Goal: Task Accomplishment & Management: Complete application form

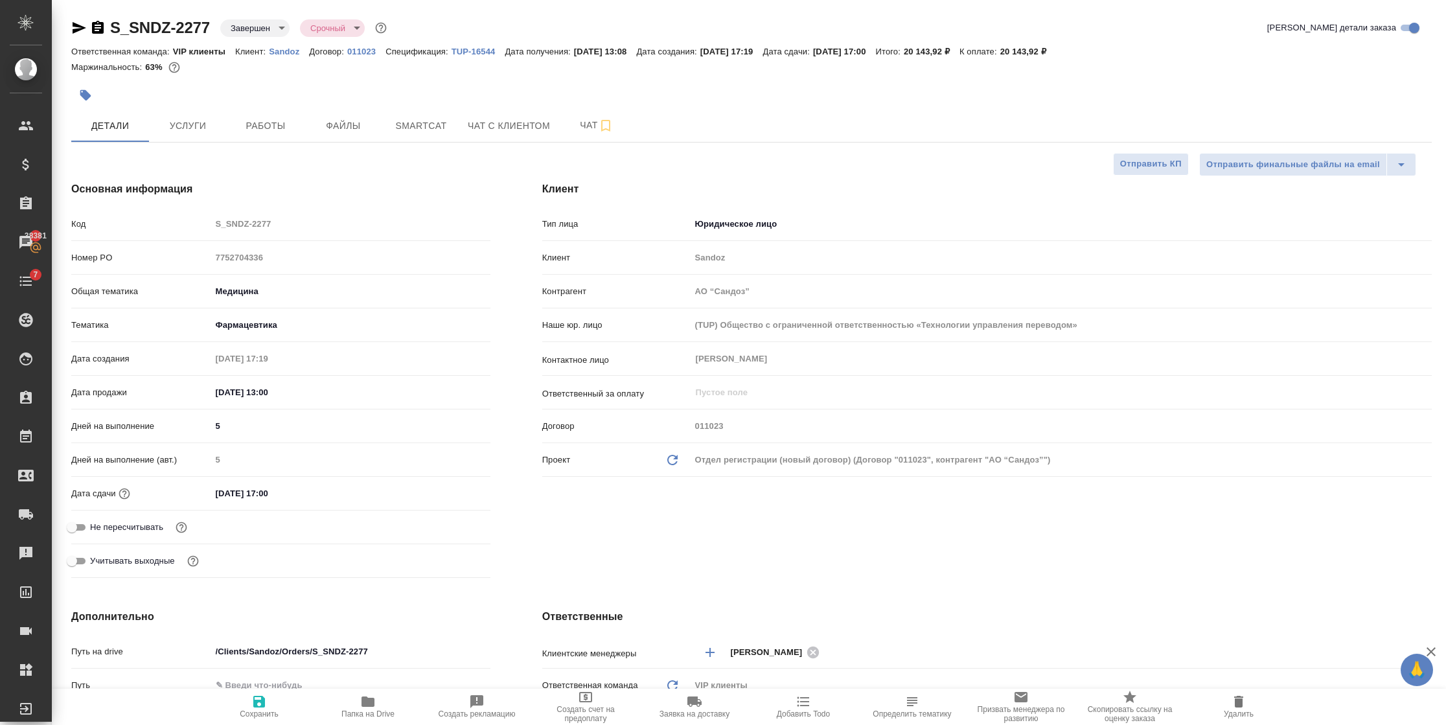
select select "RU"
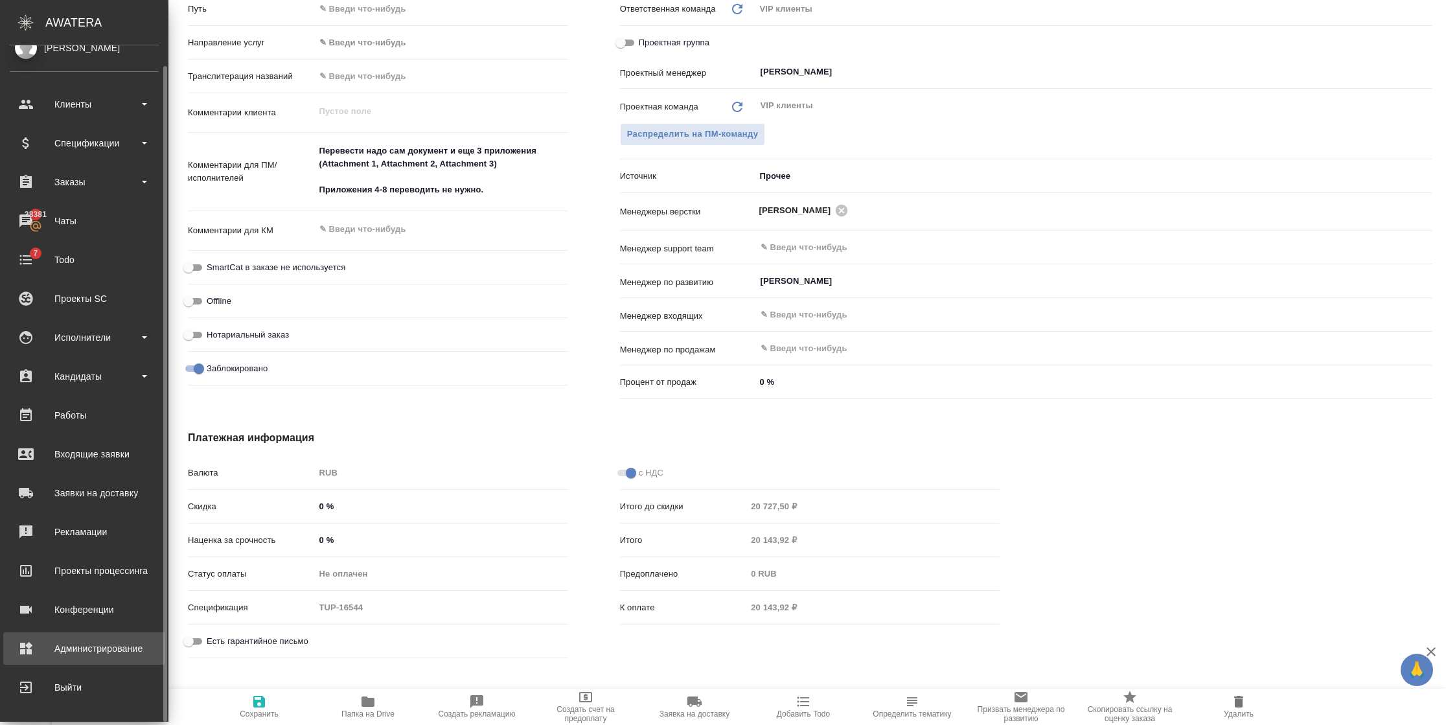
click at [28, 652] on div "Администрирование" at bounding box center [84, 648] width 149 height 19
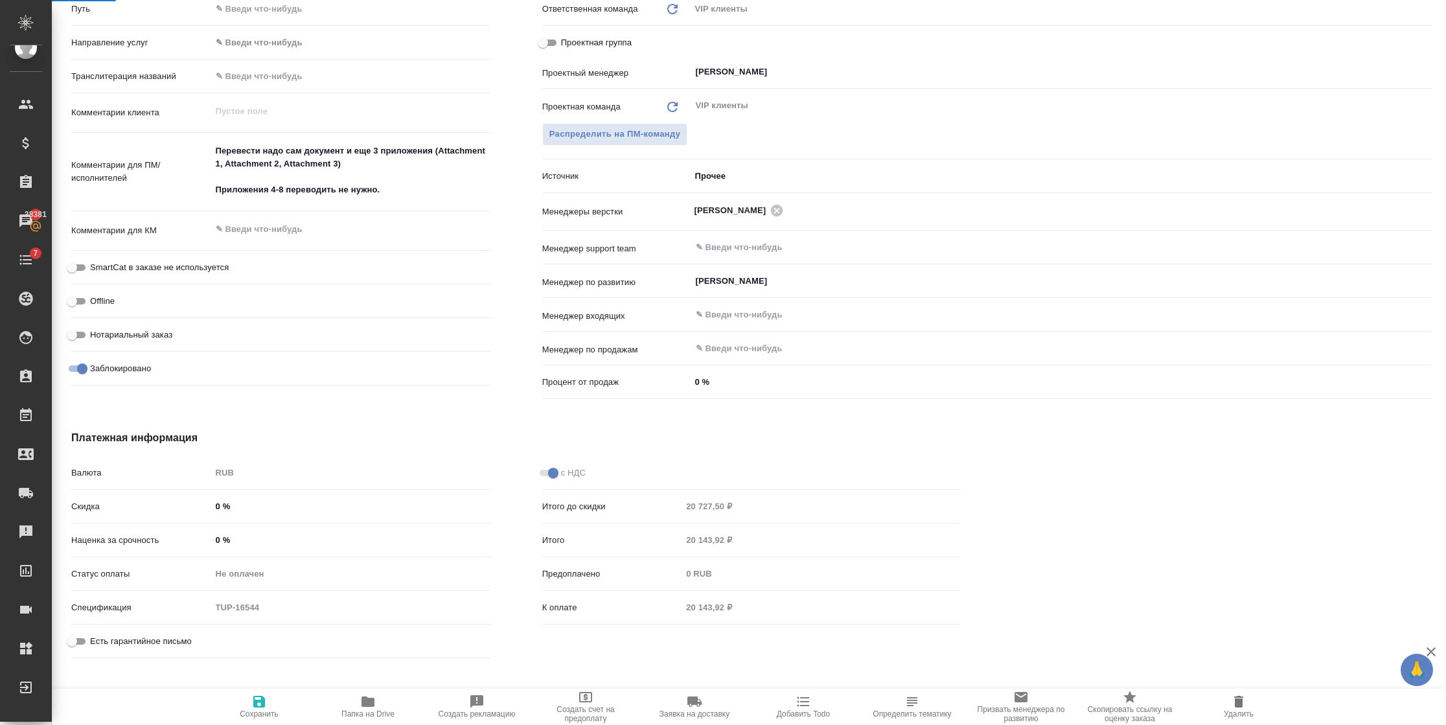
scroll to position [676, 0]
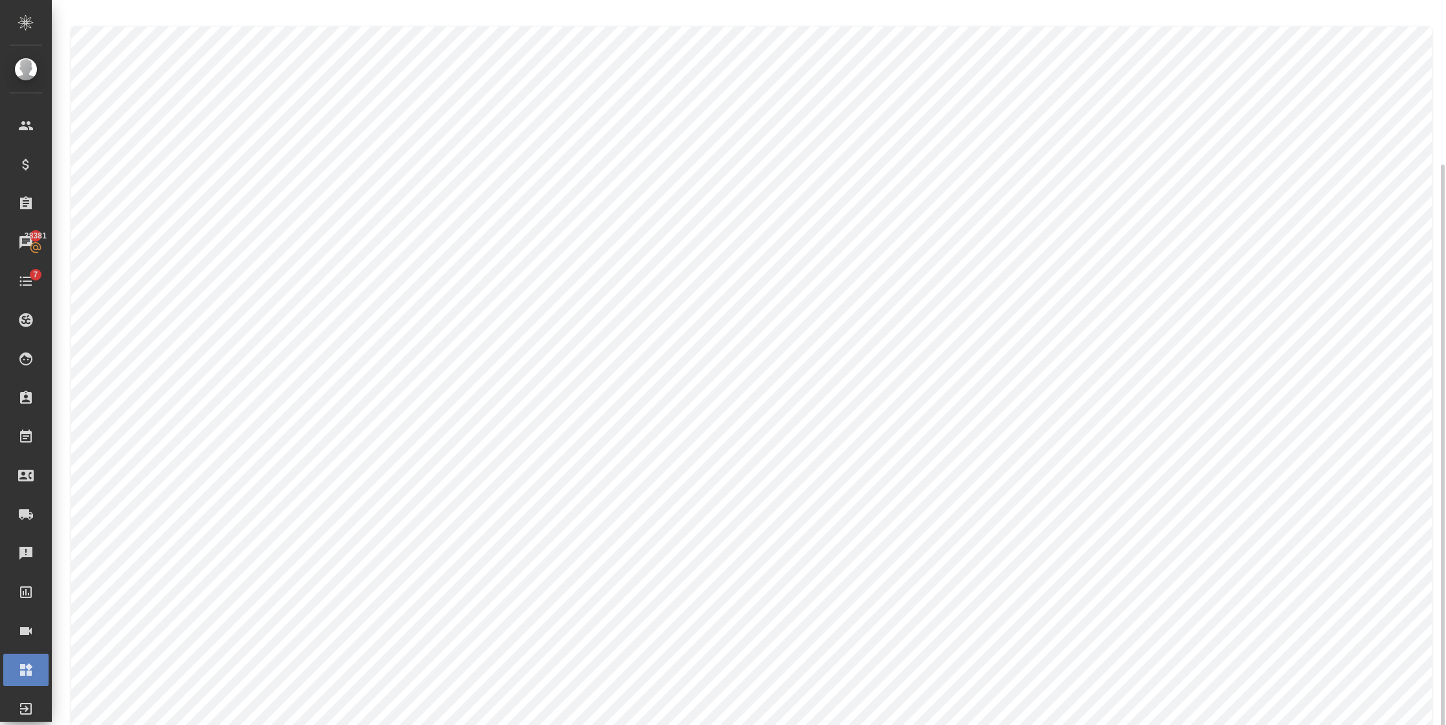
scroll to position [87, 0]
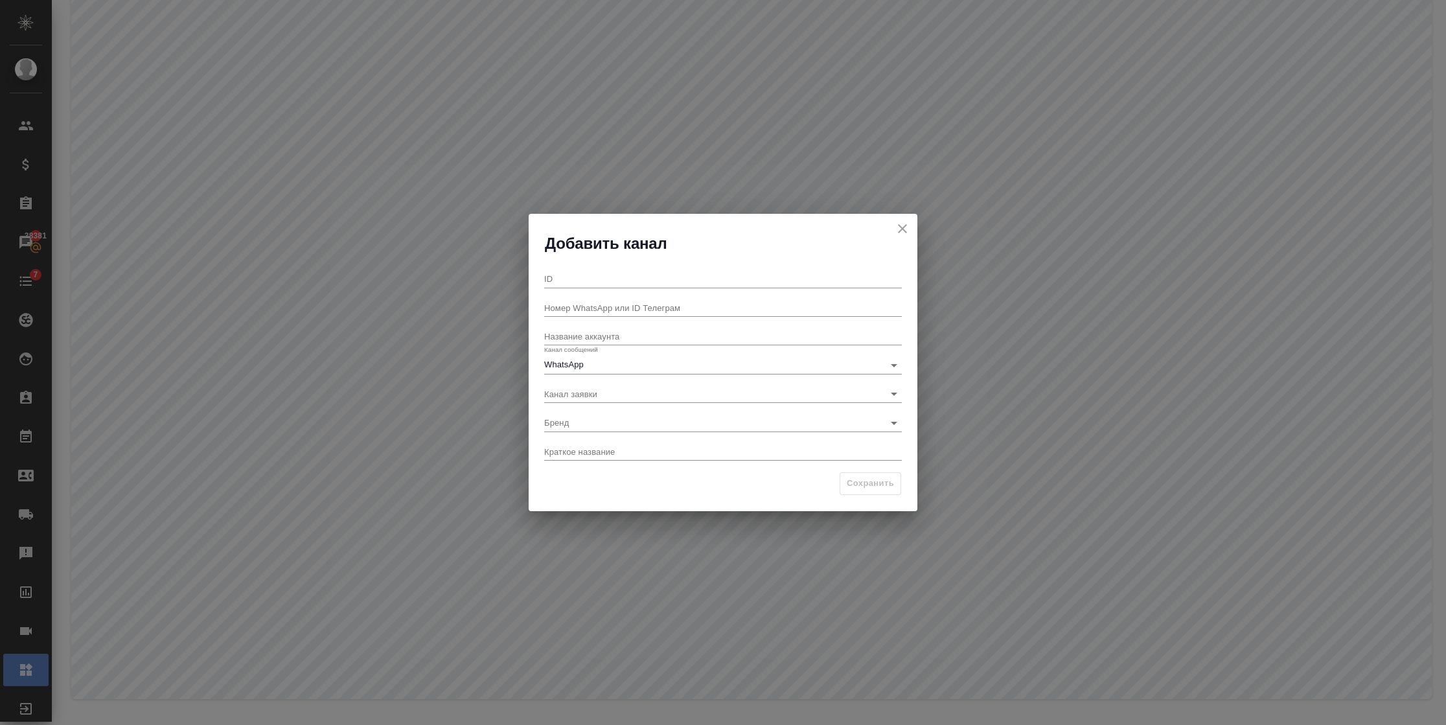
click at [605, 281] on input "ID" at bounding box center [723, 279] width 358 height 18
click at [579, 310] on input "Номер WhatsApp или ID Телеграм" at bounding box center [723, 308] width 358 height 18
drag, startPoint x: 578, startPoint y: 310, endPoint x: 562, endPoint y: 284, distance: 30.2
click at [562, 284] on input "ID" at bounding box center [723, 279] width 358 height 18
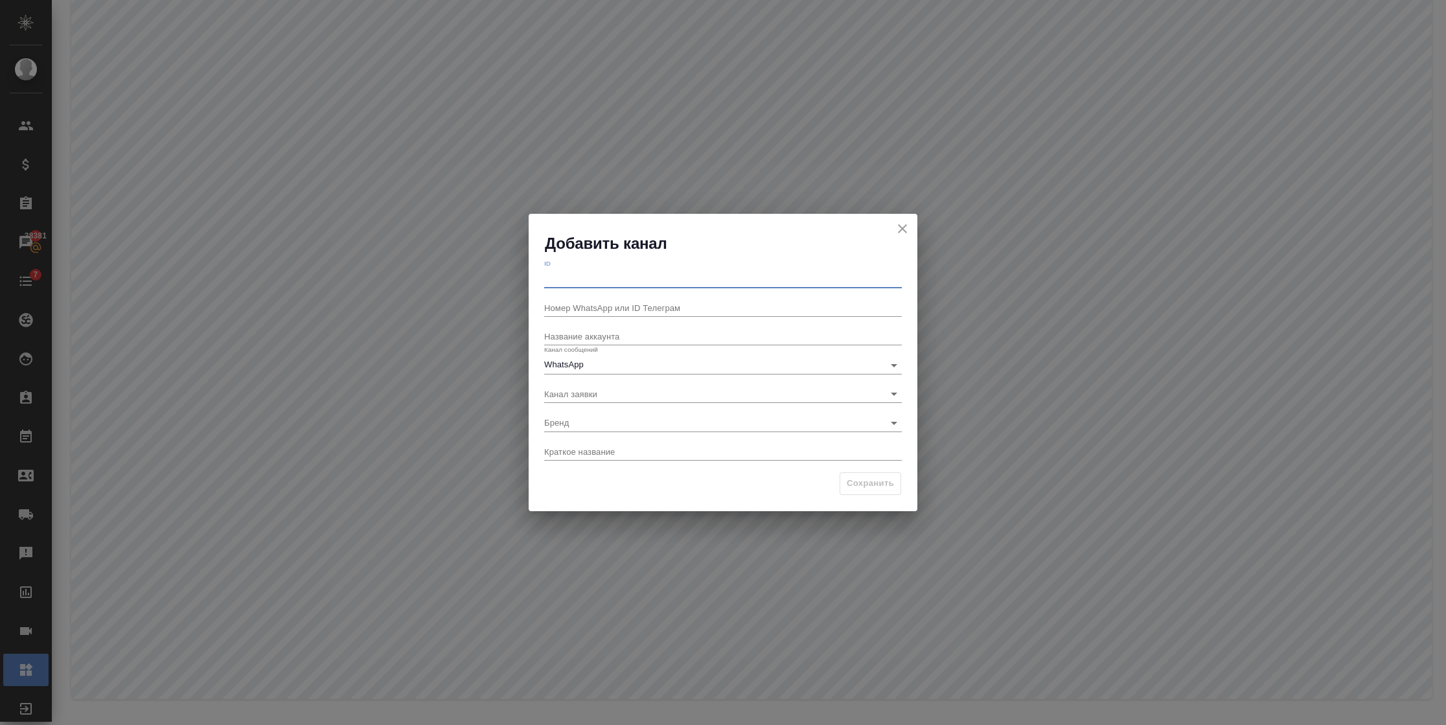
click at [562, 283] on input "ID" at bounding box center [723, 279] width 358 height 18
type input "9"
drag, startPoint x: 570, startPoint y: 263, endPoint x: 564, endPoint y: 268, distance: 6.9
click at [564, 266] on div "ID 9" at bounding box center [723, 273] width 358 height 29
drag, startPoint x: 570, startPoint y: 273, endPoint x: 520, endPoint y: 283, distance: 50.2
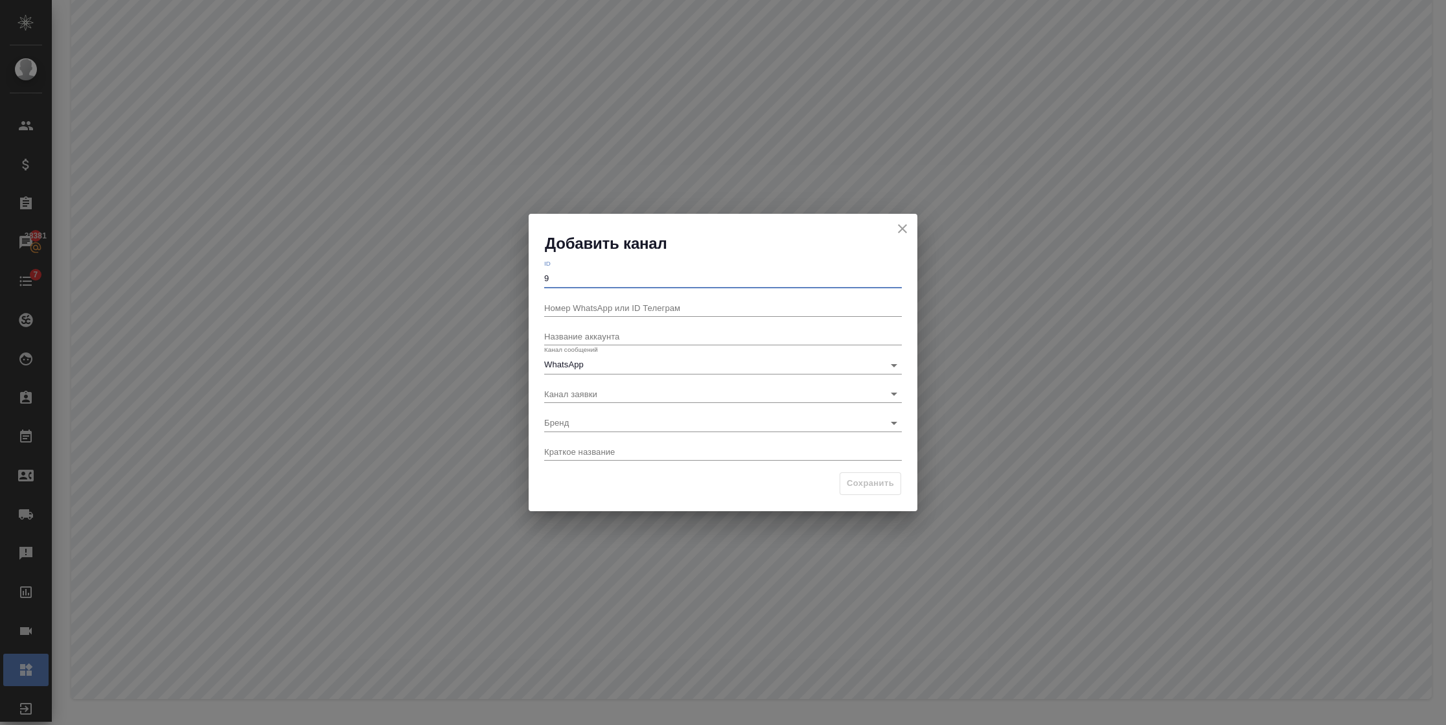
click at [520, 283] on div "Добавить канал ID 9 Номер WhatsApp или ID Телеграм Название аккаунта Канал сооб…" at bounding box center [723, 362] width 1446 height 725
paste input "+971527920547"
type input "+971527920547"
click at [581, 334] on input "Название аккаунта" at bounding box center [723, 336] width 358 height 18
click at [730, 234] on h2 "Добавить канал" at bounding box center [731, 243] width 373 height 21
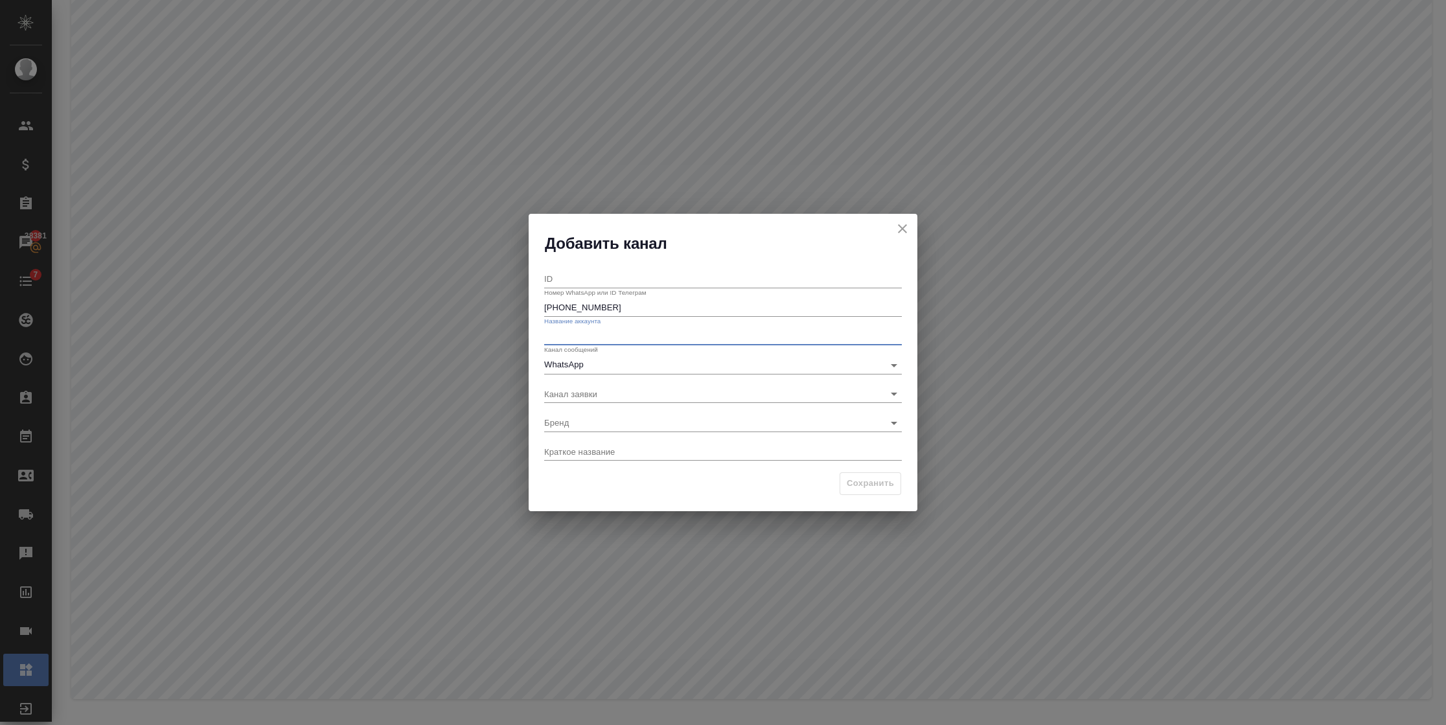
paste input "Go Dubai_whatsapp"
type input "Go Dubai_whatsapp"
click at [586, 398] on body ".cls-1 fill:#fff; AWATERA Semenets Irina Клиенты Спецификации Заказы 38381 Чаты…" at bounding box center [723, 362] width 1446 height 725
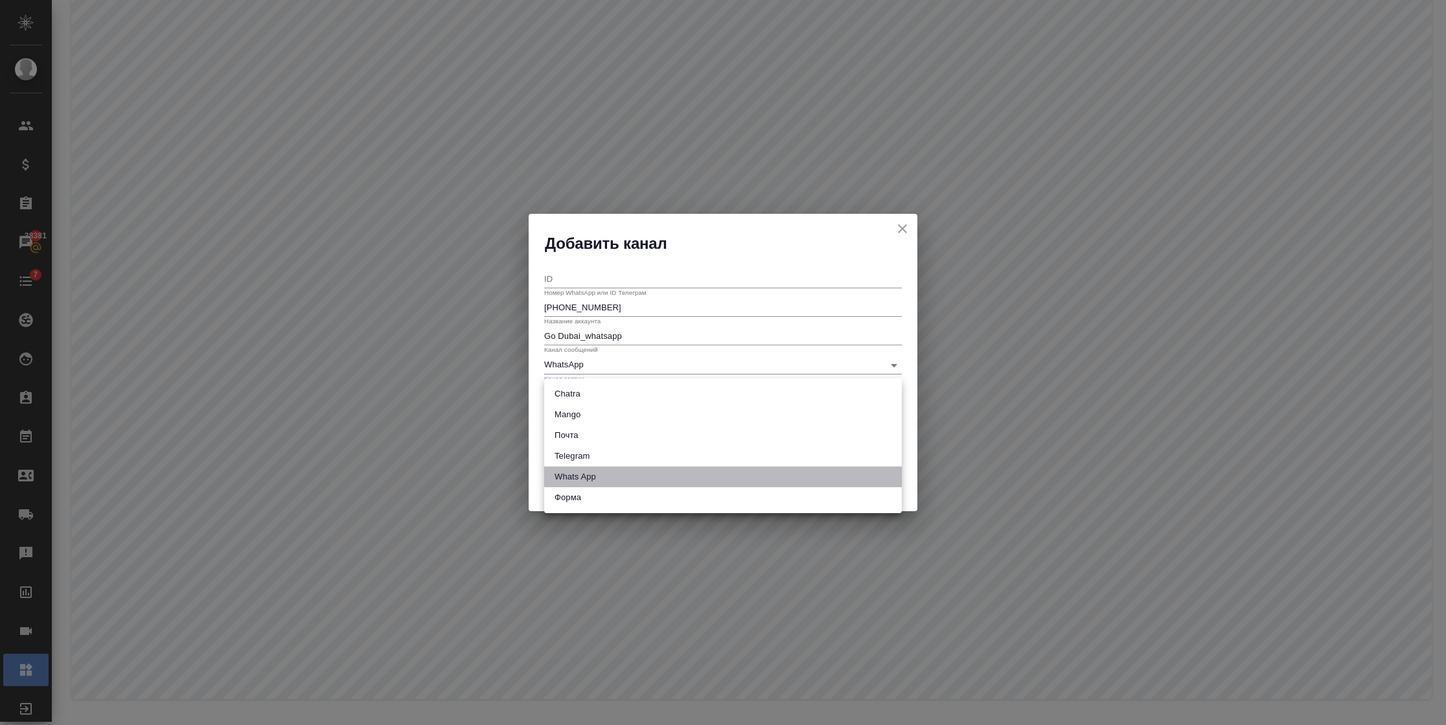
click at [575, 478] on li "Whats App" at bounding box center [723, 477] width 358 height 21
type input "Whats App"
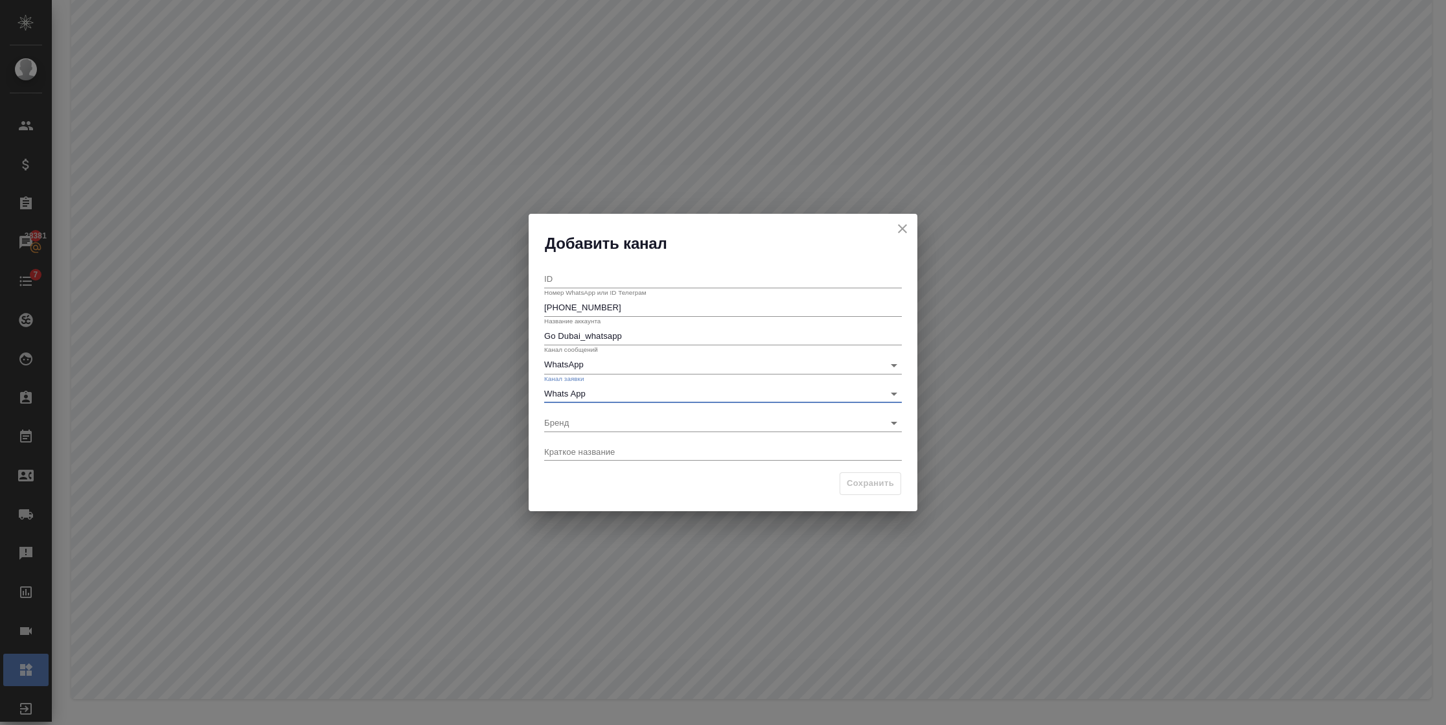
click at [565, 423] on body ".cls-1 fill:#fff; AWATERA Semenets Irina Клиенты Спецификации Заказы 38381 Чаты…" at bounding box center [723, 362] width 1446 height 725
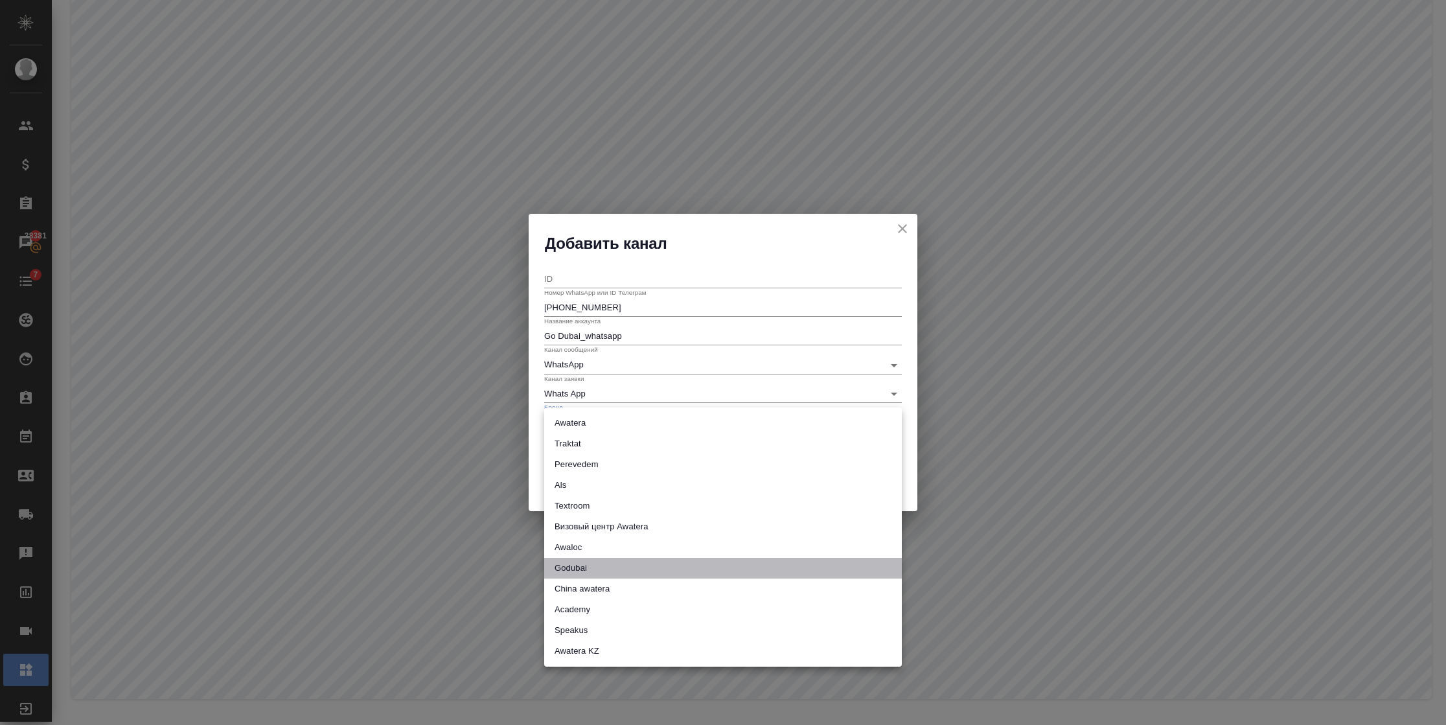
click at [592, 566] on li "Godubai" at bounding box center [723, 568] width 358 height 21
type input "godubai"
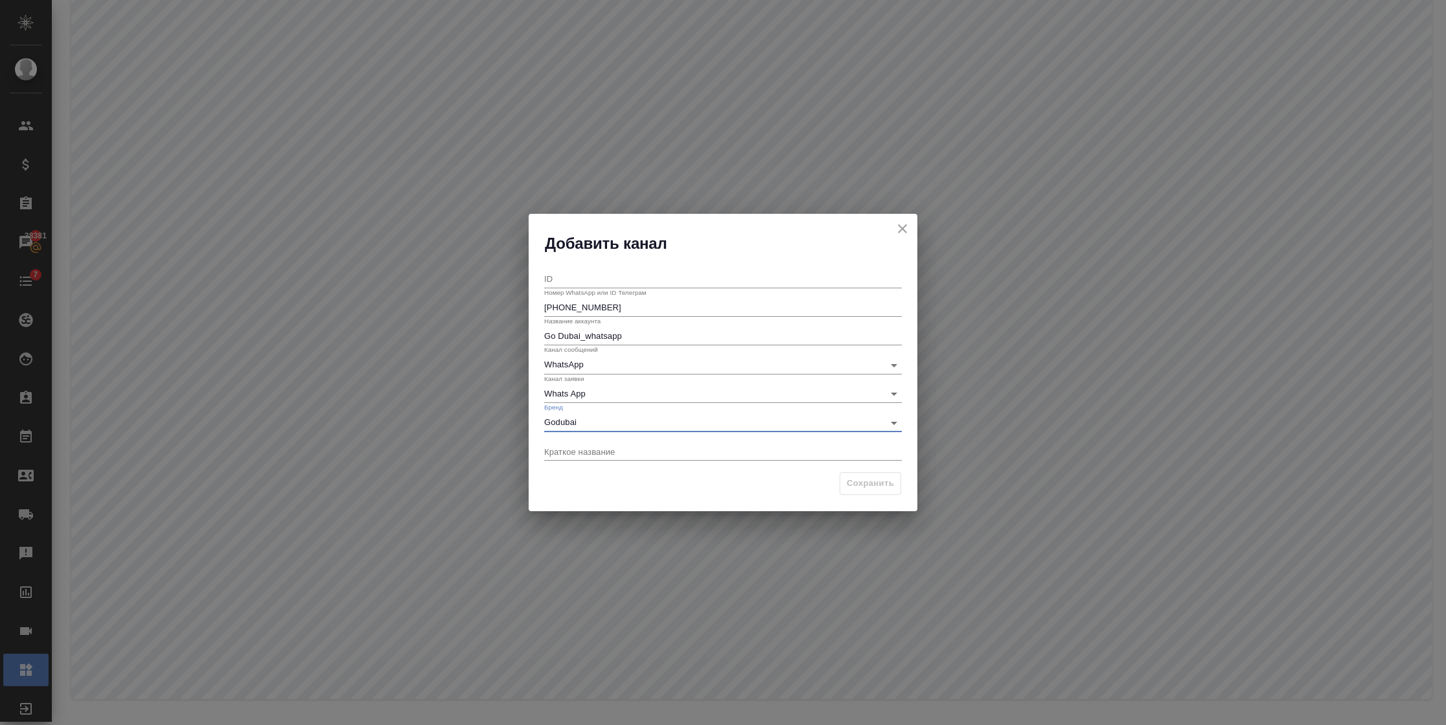
click at [576, 448] on input "Краткое название" at bounding box center [723, 452] width 358 height 18
drag, startPoint x: 644, startPoint y: 340, endPoint x: 520, endPoint y: 336, distance: 124.5
click at [520, 336] on div "Добавить канал ID Номер WhatsApp или ID Телеграм +971527920547 Название аккаунт…" at bounding box center [723, 362] width 1446 height 725
paste input "Go Dubai_whatsapp"
type input "Go Dubai_whatsapp"
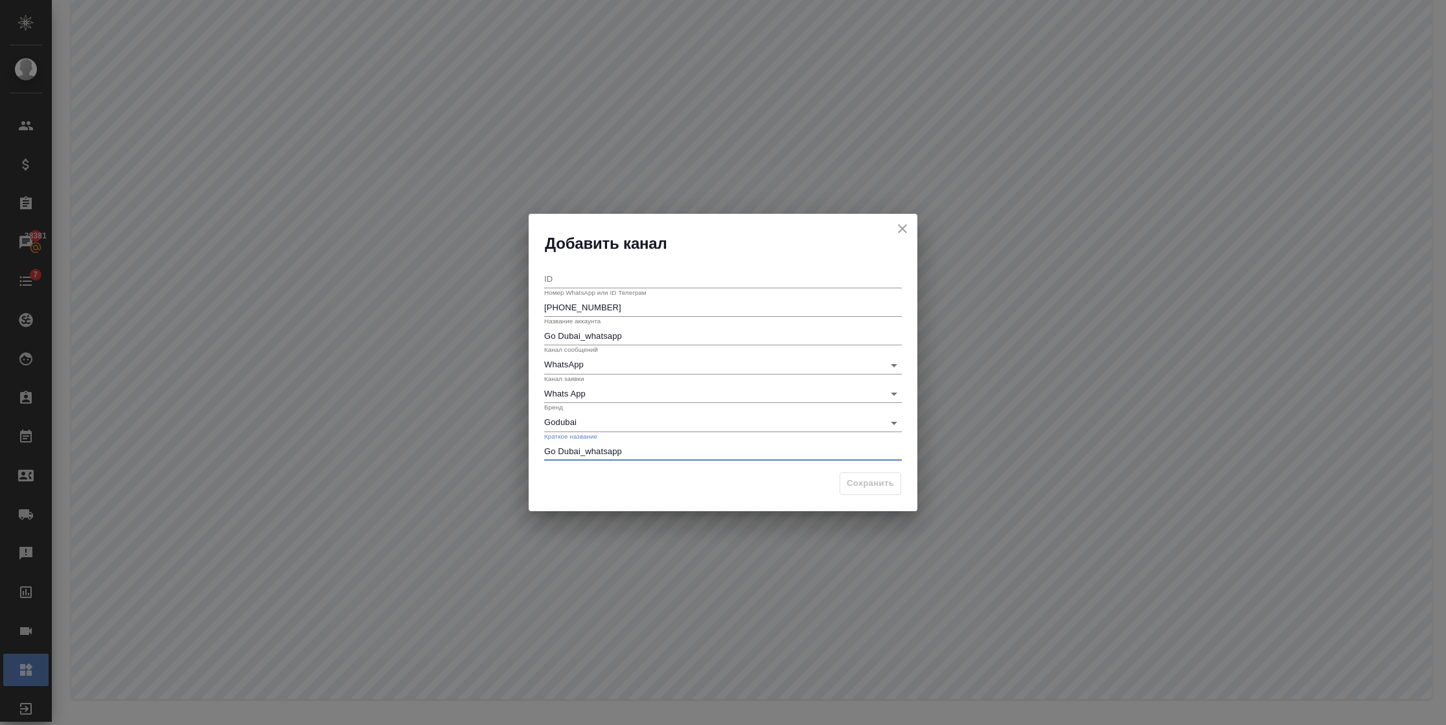
click at [862, 486] on div "Сохранить" at bounding box center [723, 488] width 389 height 45
click at [620, 273] on input "ID" at bounding box center [723, 279] width 358 height 18
type input "9"
click at [873, 487] on span "Сохранить" at bounding box center [870, 483] width 47 height 15
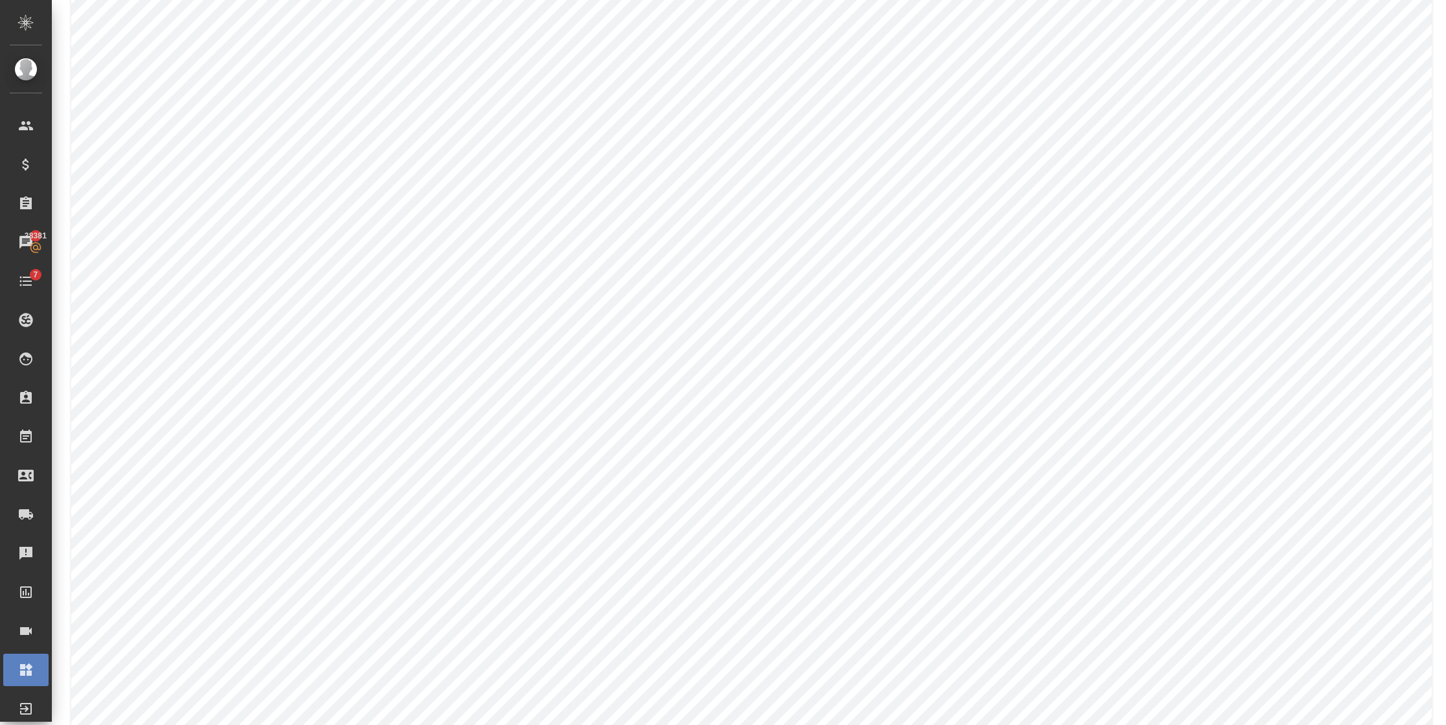
scroll to position [133, 0]
